Goal: Task Accomplishment & Management: Complete application form

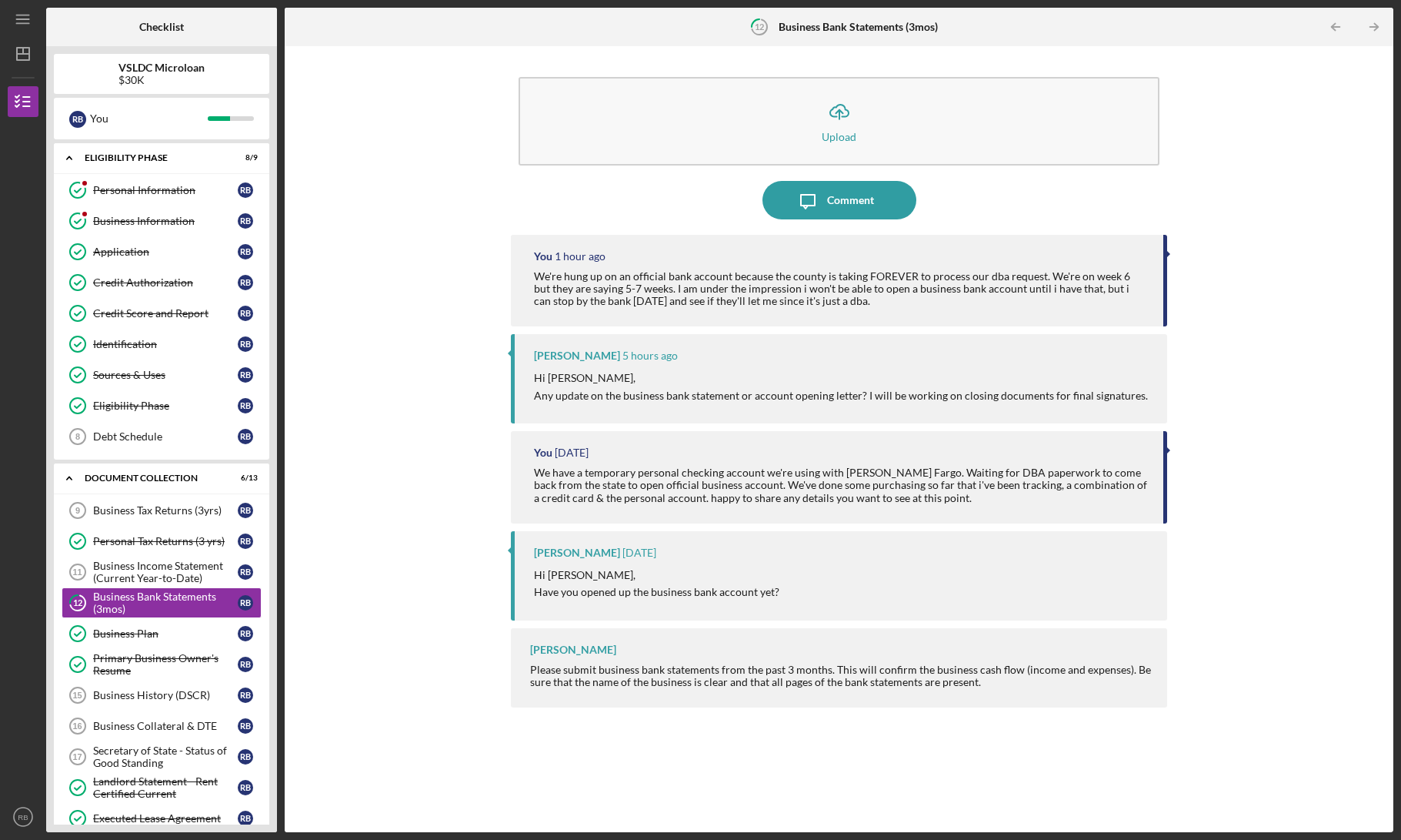
scroll to position [164, 0]
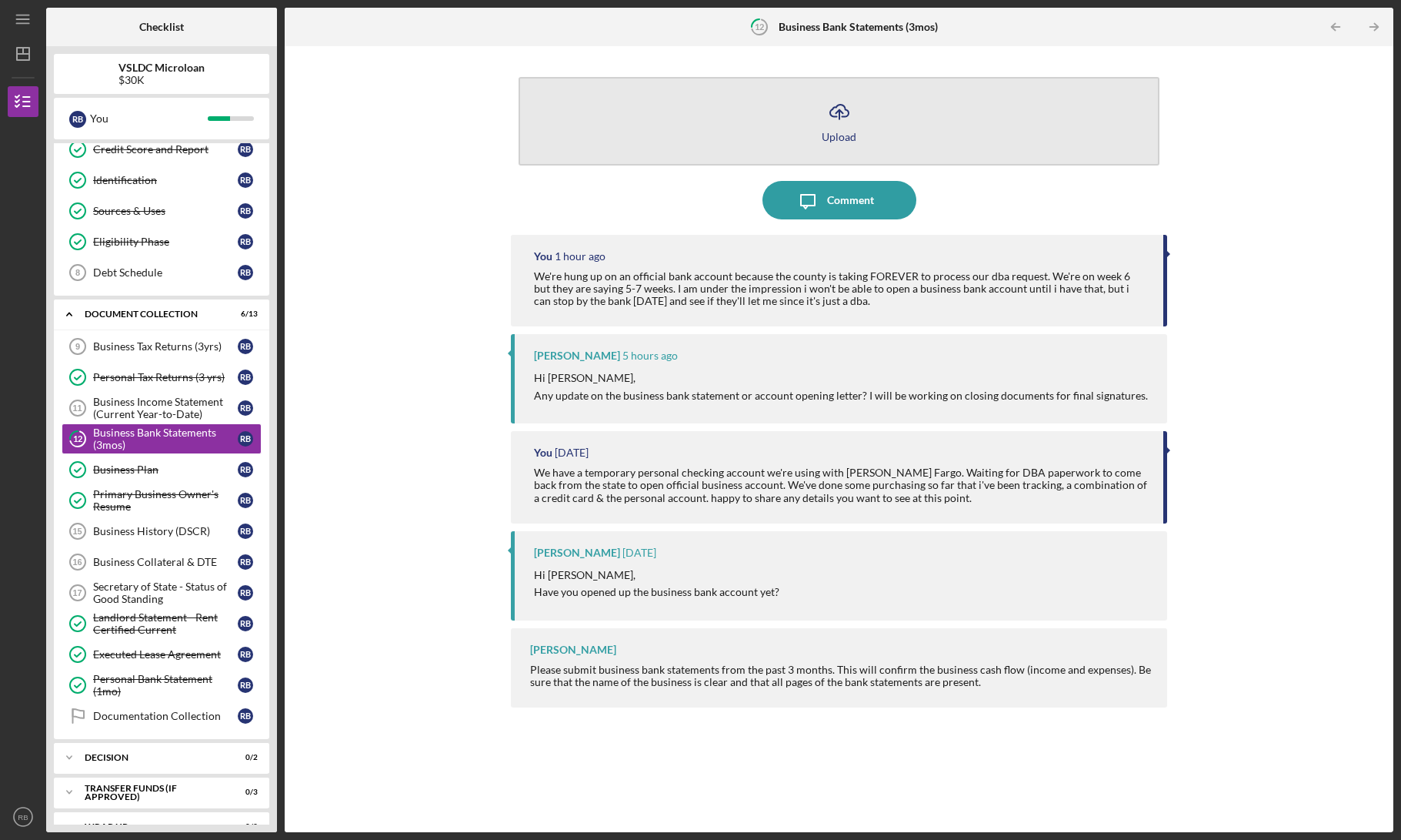
click at [859, 162] on button "Icon/Upload Upload" at bounding box center [839, 121] width 641 height 89
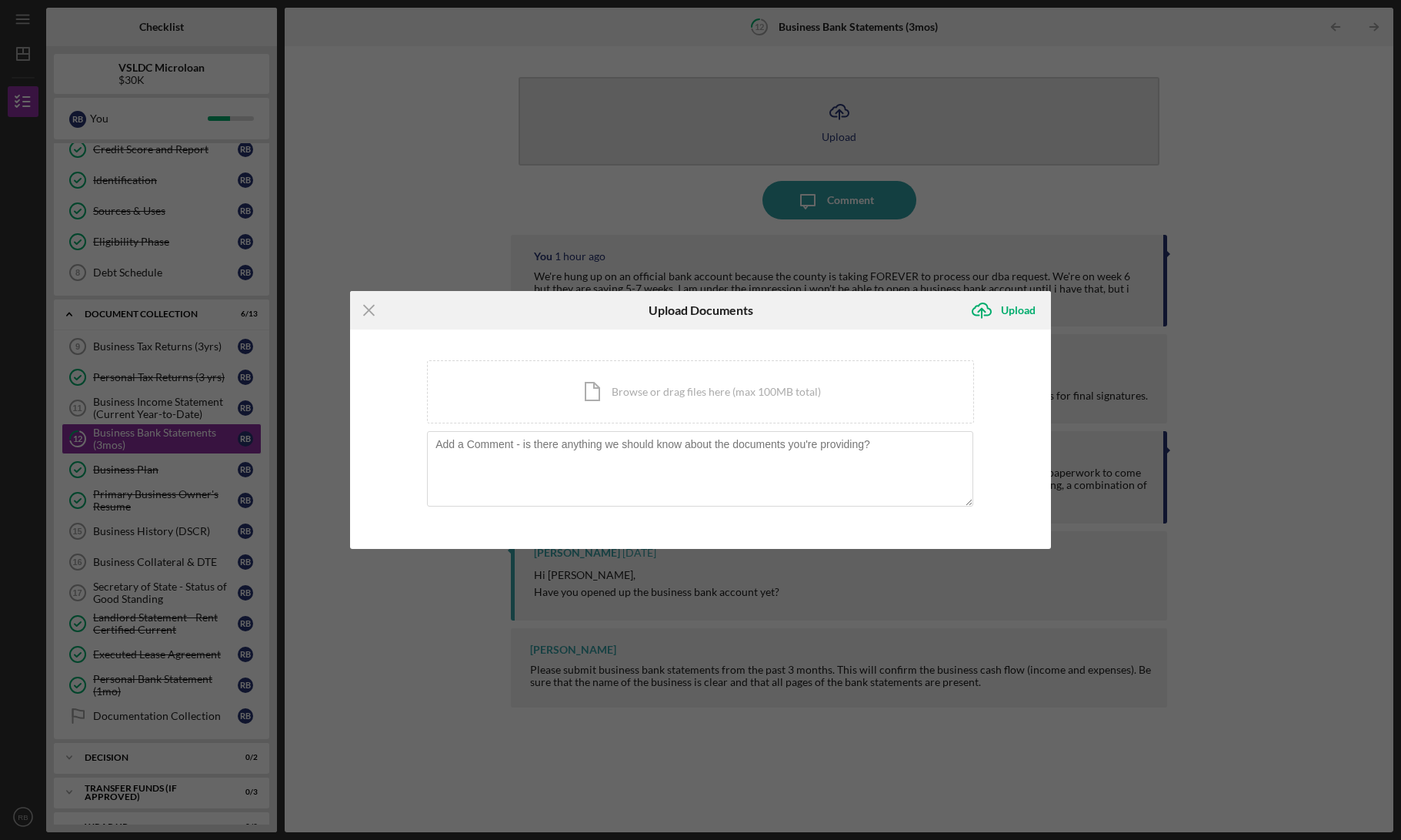
click at [829, 118] on div "Icon/Menu Close Upload Documents Icon/Upload Upload You're uploading documents …" at bounding box center [700, 420] width 1401 height 840
click at [1000, 310] on icon "Icon/Upload" at bounding box center [982, 310] width 39 height 39
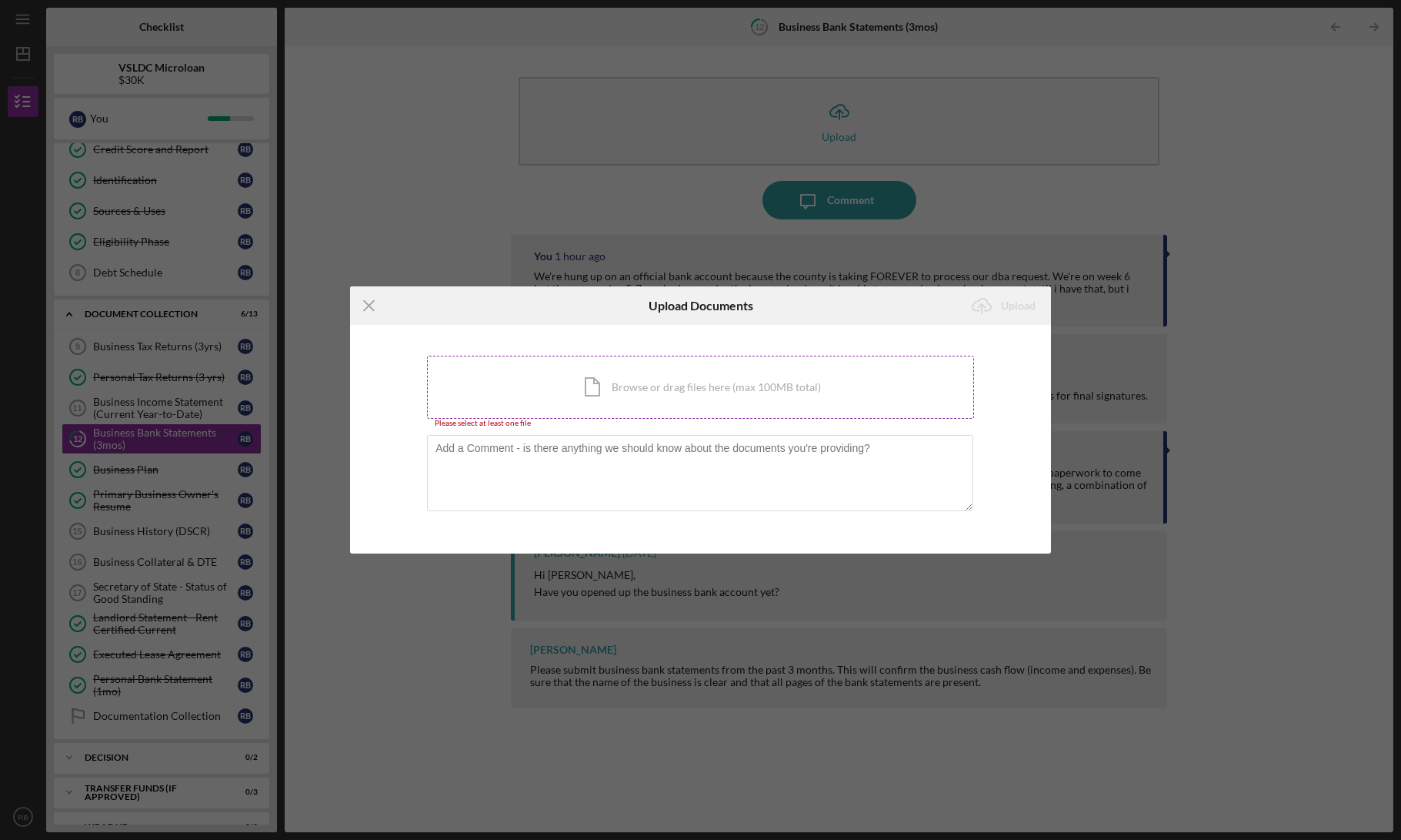
click at [723, 384] on div "Icon/Document Browse or drag files here (max 100MB total) Tap to choose files o…" at bounding box center [701, 387] width 547 height 63
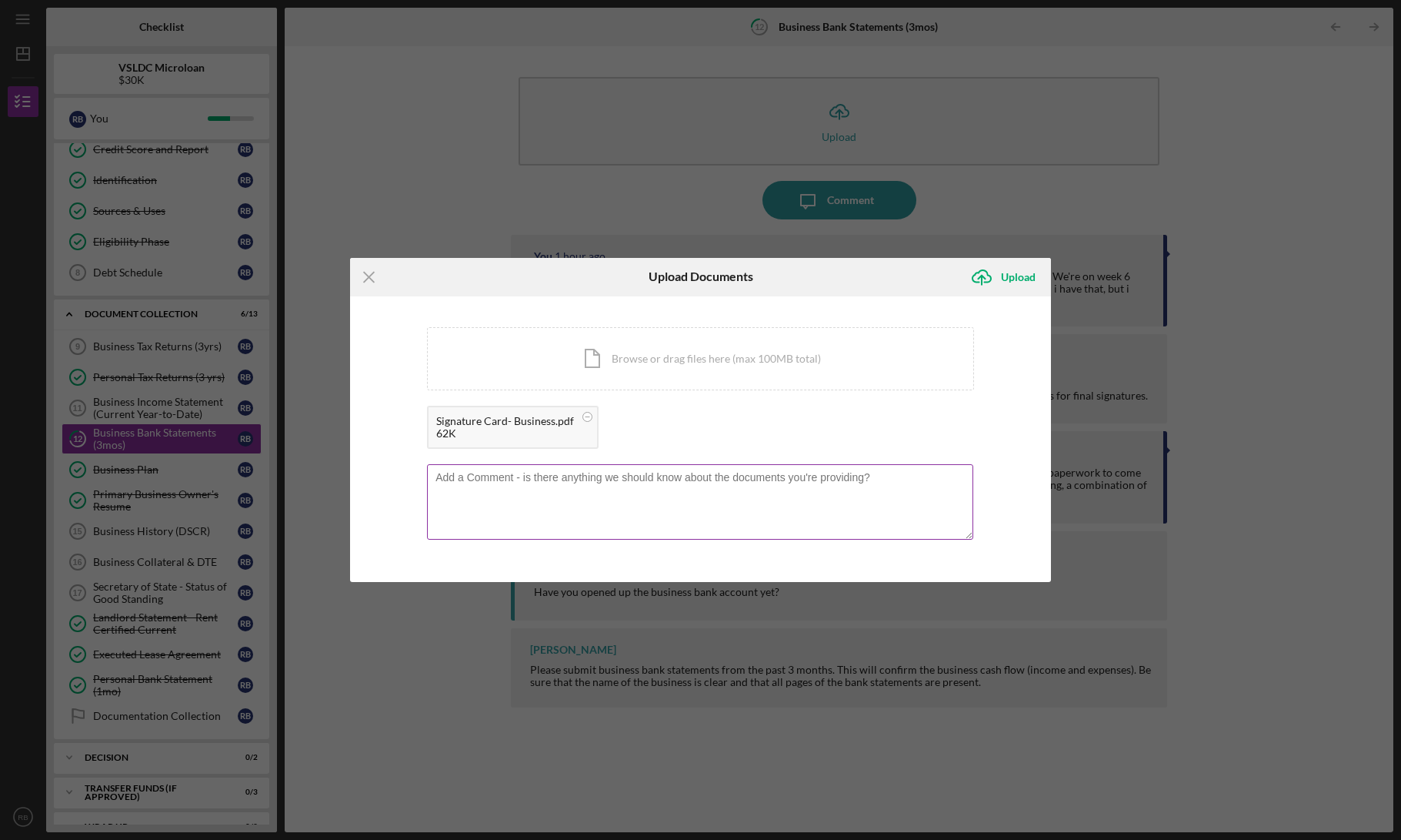
click at [629, 477] on textarea at bounding box center [700, 502] width 546 height 76
type textarea "got it!!! does this document work?"
click at [1004, 280] on div "Upload" at bounding box center [1018, 277] width 35 height 31
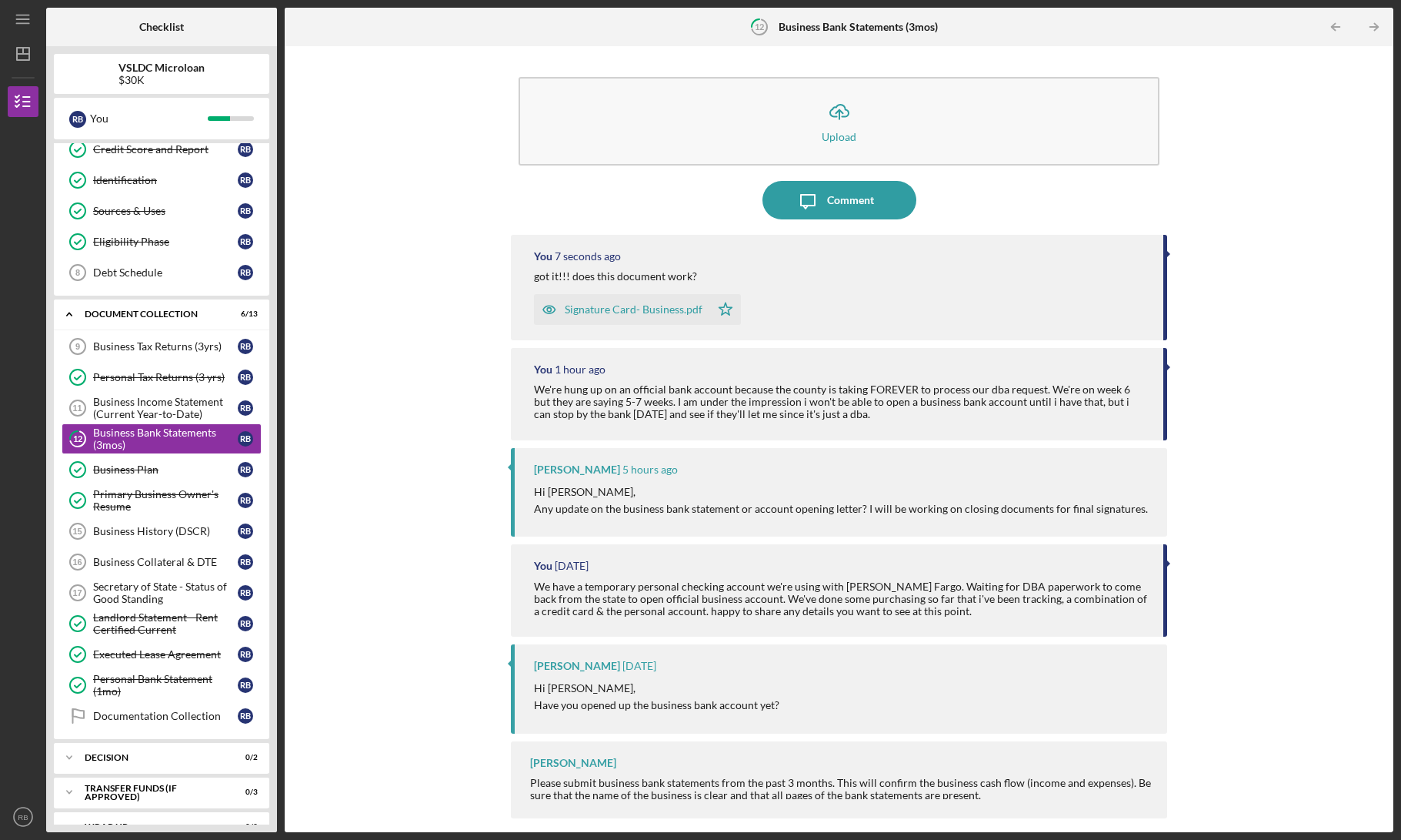
click at [433, 446] on div "Icon/Upload Upload Icon/Message Comment You 7 seconds ago got it!!! does this d…" at bounding box center [838, 439] width 1093 height 770
